Goal: Transaction & Acquisition: Purchase product/service

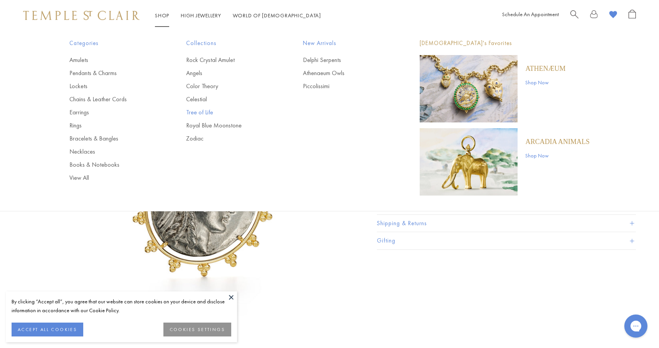
click at [203, 114] on link "Tree of Life" at bounding box center [229, 112] width 86 height 8
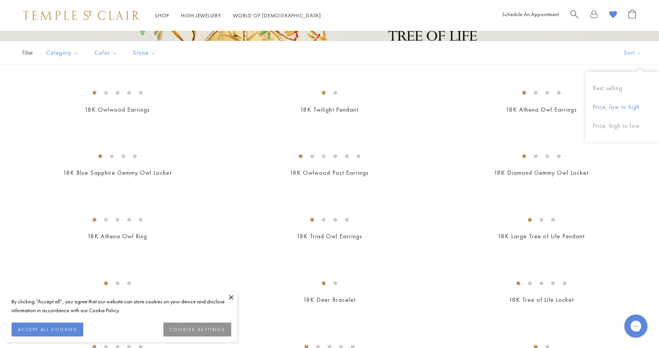
click at [624, 113] on button "Price, low to high" at bounding box center [622, 107] width 74 height 19
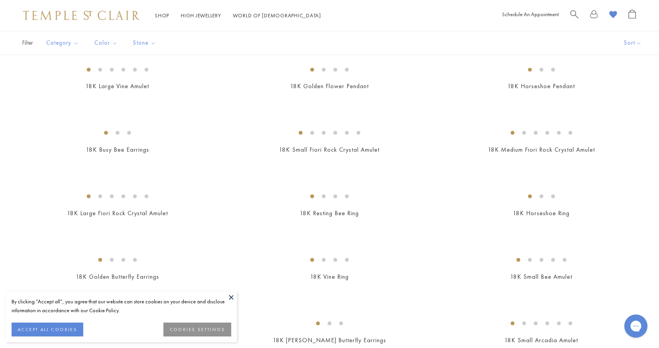
scroll to position [420, 0]
click at [0, 0] on img at bounding box center [0, 0] width 0 height 0
click at [622, 119] on button "Price, high to low" at bounding box center [622, 116] width 74 height 19
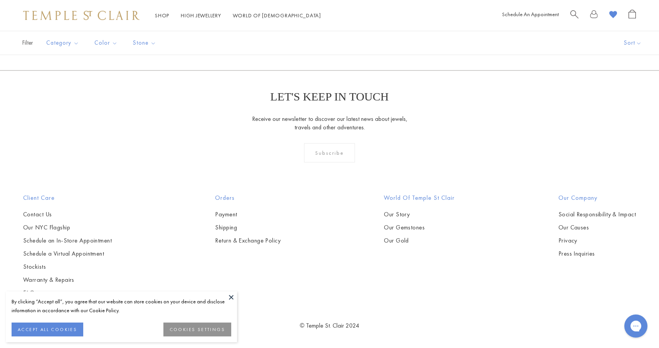
scroll to position [2376, 0]
click at [576, 12] on span "Search" at bounding box center [574, 14] width 8 height 8
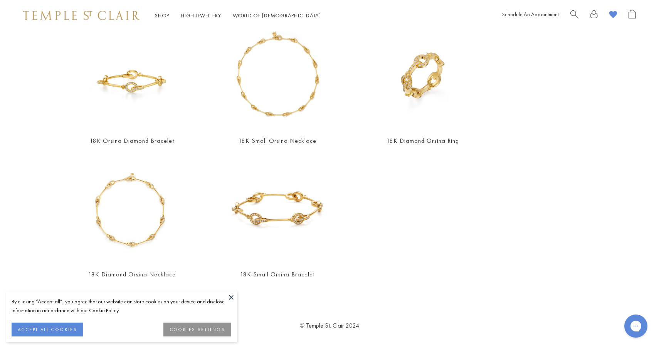
scroll to position [89, 0]
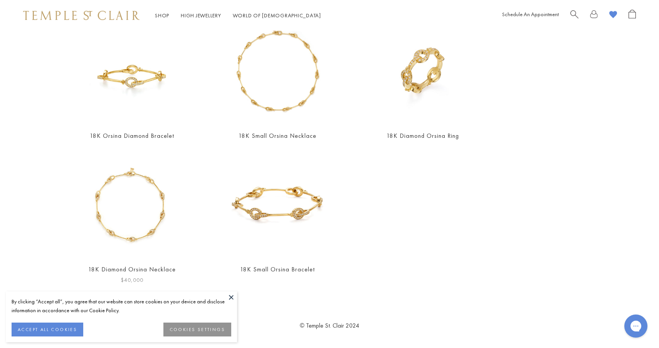
type input "******"
click at [228, 298] on button at bounding box center [231, 298] width 12 height 12
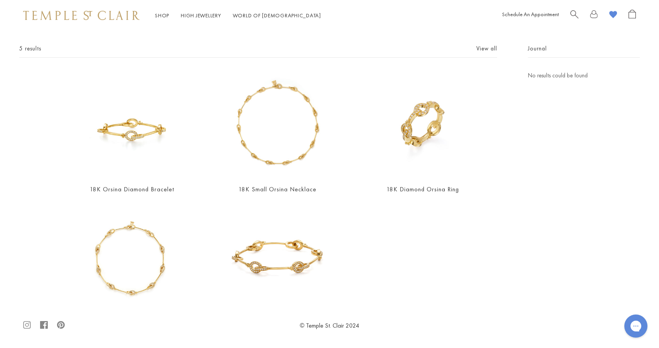
scroll to position [27, 0]
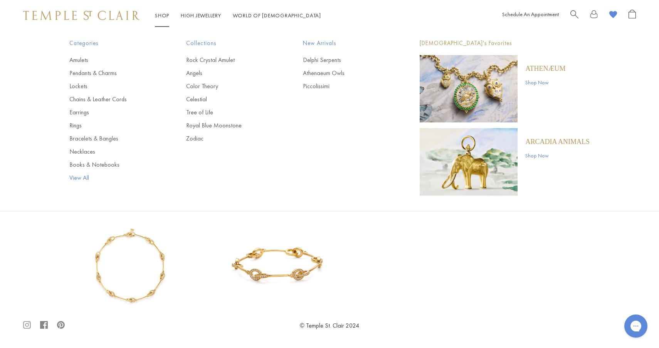
click at [78, 182] on link "View All" at bounding box center [112, 178] width 86 height 8
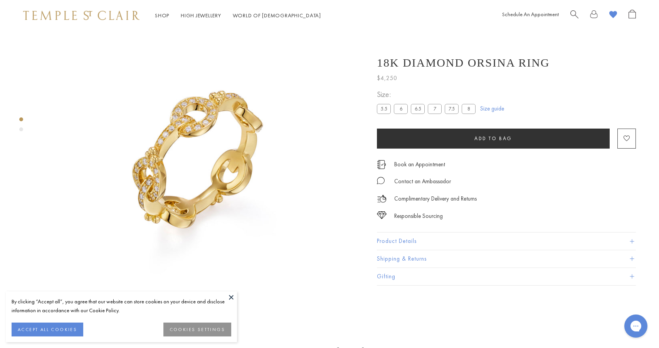
scroll to position [31, 0]
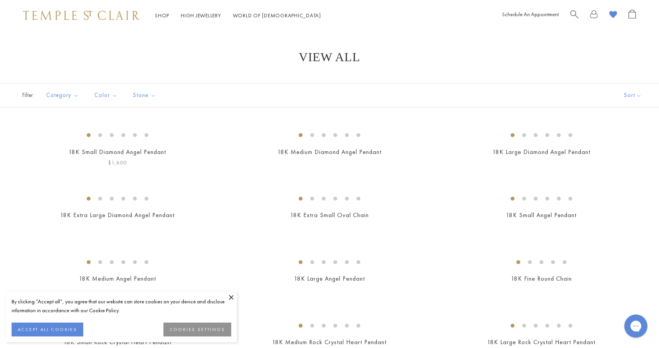
scroll to position [9, 0]
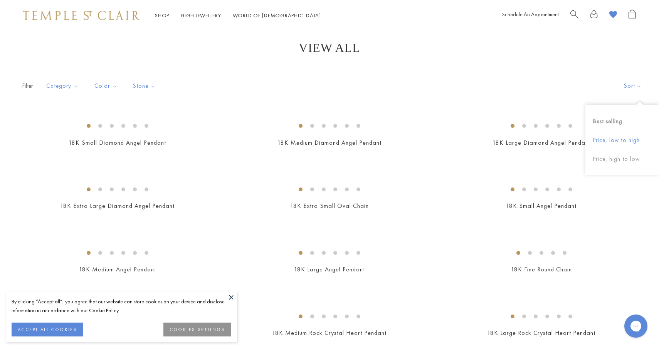
click at [614, 140] on button "Price, low to high" at bounding box center [622, 140] width 74 height 19
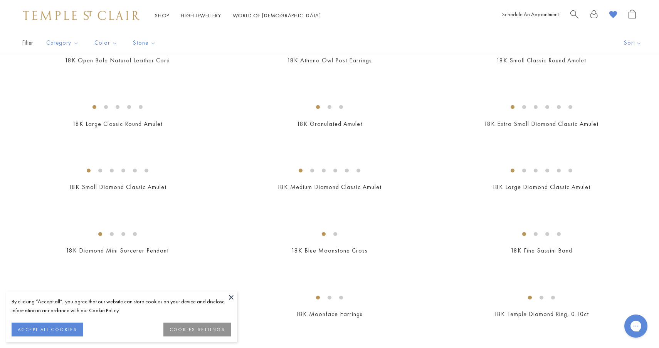
scroll to position [1032, 0]
